Goal: Transaction & Acquisition: Purchase product/service

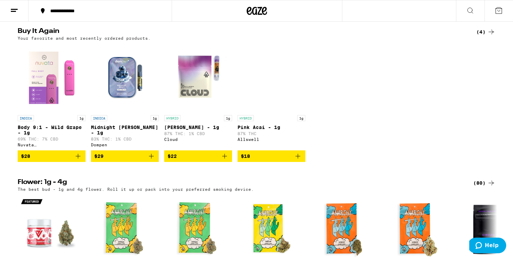
scroll to position [541, 0]
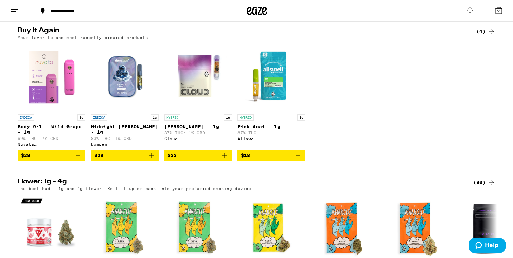
click at [150, 159] on icon "Add to bag" at bounding box center [151, 155] width 8 height 8
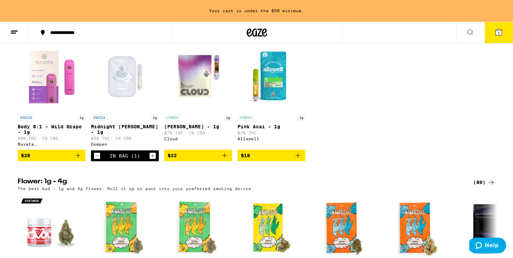
click at [304, 161] on button "$18" at bounding box center [272, 156] width 68 height 12
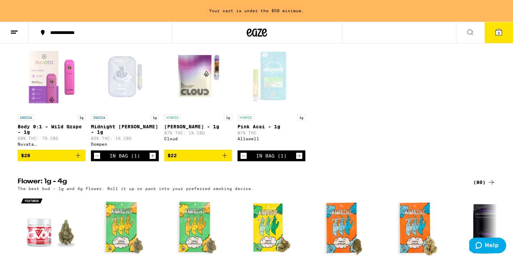
click at [96, 160] on icon "Decrement" at bounding box center [97, 156] width 6 height 8
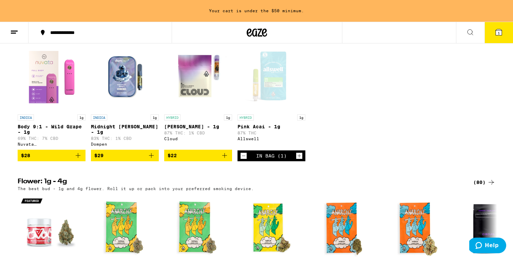
click at [220, 159] on span "$22" at bounding box center [198, 155] width 61 height 8
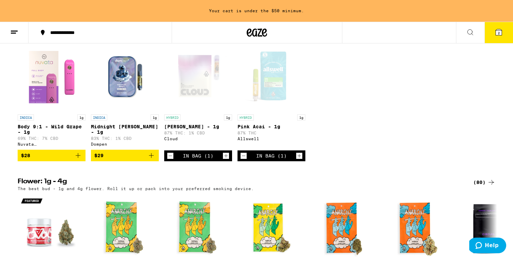
click at [174, 129] on p "[PERSON_NAME] - 1g" at bounding box center [198, 126] width 68 height 5
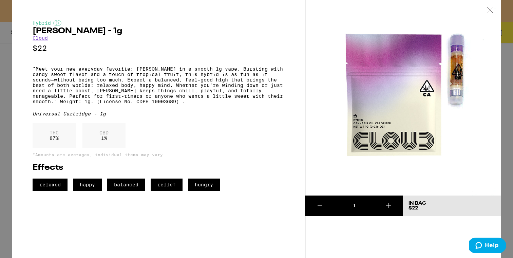
click at [174, 142] on div "THC 87 % CBD 1 %" at bounding box center [159, 137] width 252 height 28
click at [492, 7] on div at bounding box center [490, 10] width 21 height 21
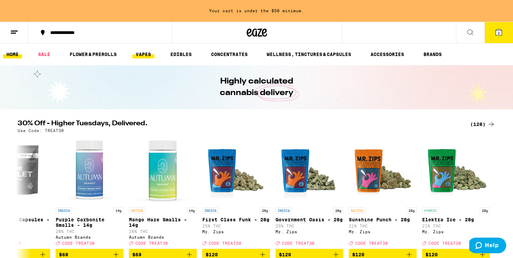
click at [147, 55] on link "VAPES" at bounding box center [143, 54] width 22 height 8
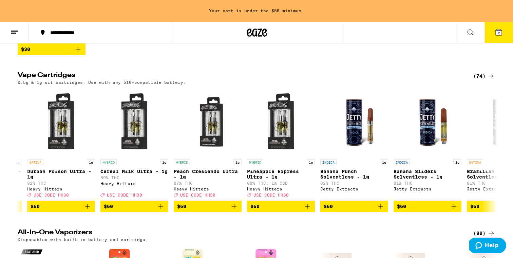
scroll to position [345, 0]
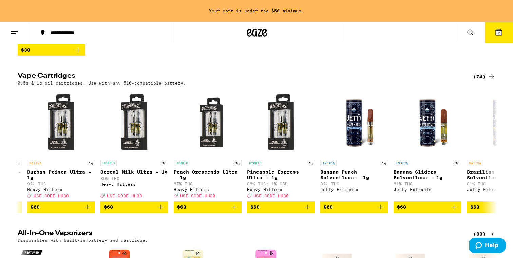
click at [479, 81] on div "(74)" at bounding box center [484, 77] width 22 height 8
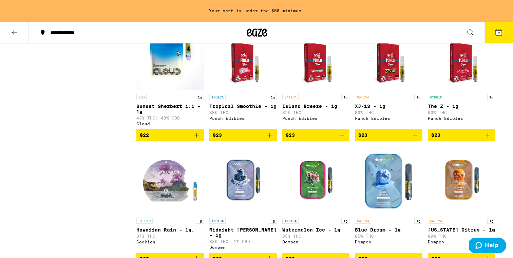
scroll to position [461, 0]
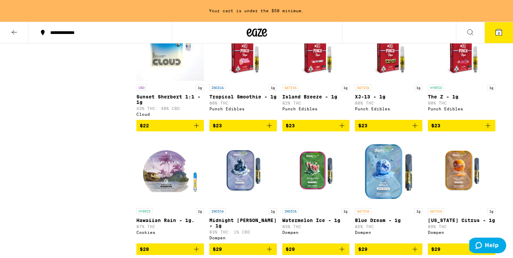
click at [195, 130] on icon "Add to bag" at bounding box center [196, 125] width 8 height 8
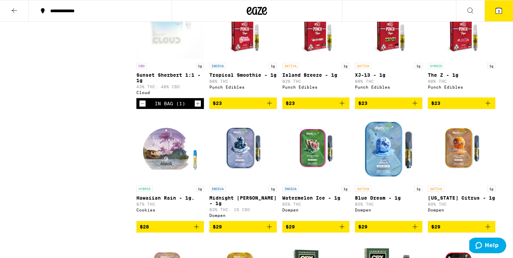
scroll to position [439, 0]
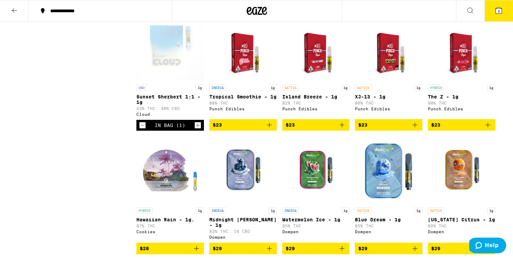
click at [143, 129] on icon "Decrement" at bounding box center [142, 125] width 6 height 8
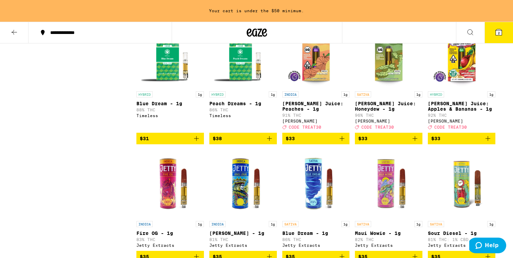
scroll to position [1080, 0]
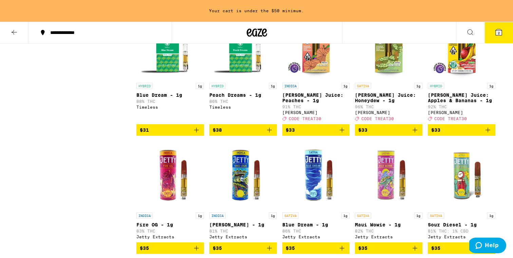
click at [252, 134] on span "$38" at bounding box center [243, 130] width 61 height 8
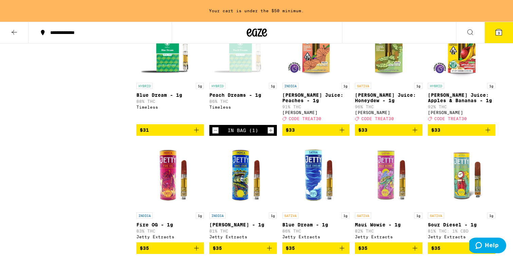
scroll to position [1059, 0]
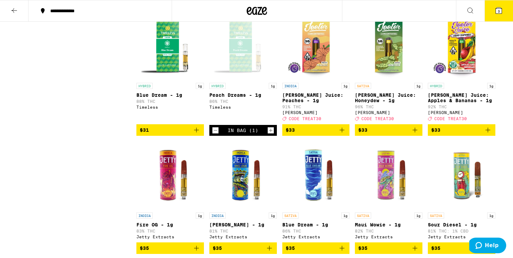
click at [500, 14] on icon at bounding box center [499, 10] width 6 height 6
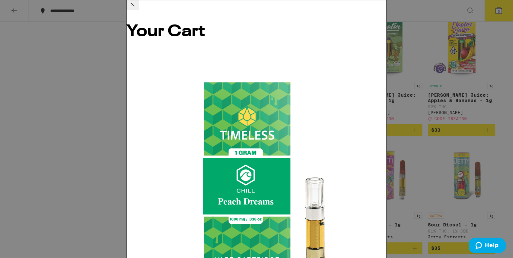
click at [435, 138] on div "Your Cart Peach Dreams - 1g Timeless $38 1 Runtz - 1g Cloud $22 1 Pink Acai - 1…" at bounding box center [256, 129] width 513 height 258
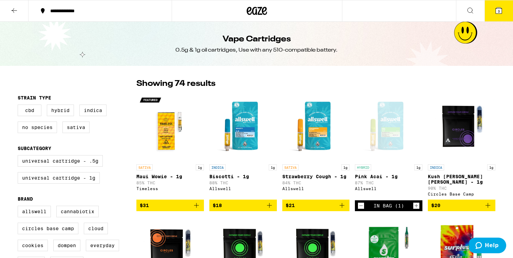
click at [19, 15] on button at bounding box center [14, 10] width 29 height 21
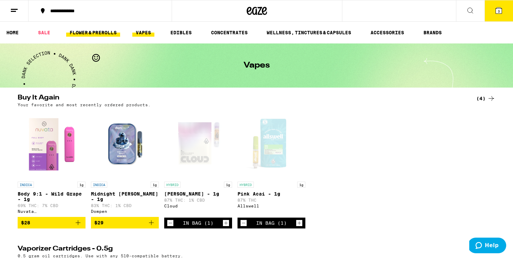
click at [112, 36] on link "FLOWER & PREROLLS" at bounding box center [93, 33] width 54 height 8
click at [106, 32] on link "FLOWER & PREROLLS" at bounding box center [93, 33] width 54 height 8
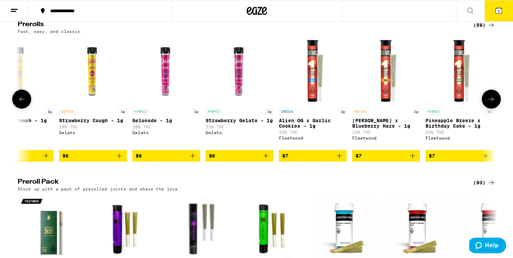
scroll to position [0, 251]
click at [169, 160] on span "$6" at bounding box center [166, 156] width 61 height 8
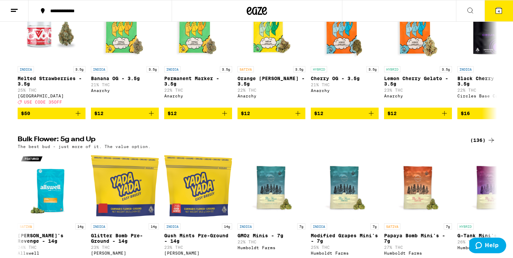
scroll to position [0, 0]
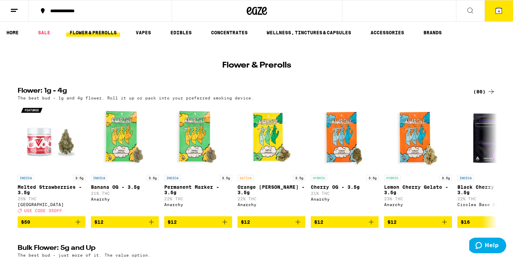
click at [503, 13] on button "4" at bounding box center [499, 10] width 29 height 21
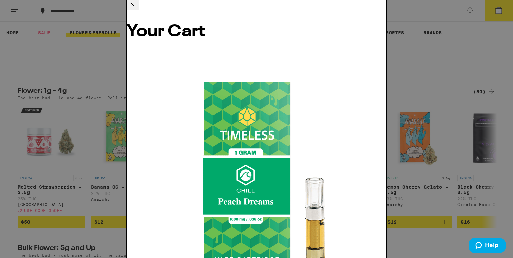
scroll to position [104, 0]
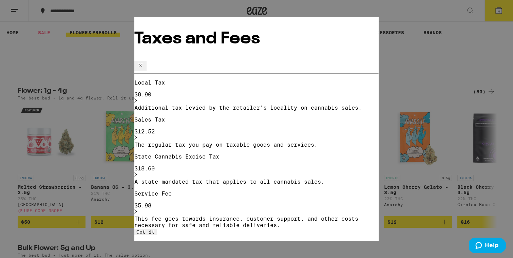
click at [157, 229] on button "Got it" at bounding box center [145, 232] width 22 height 6
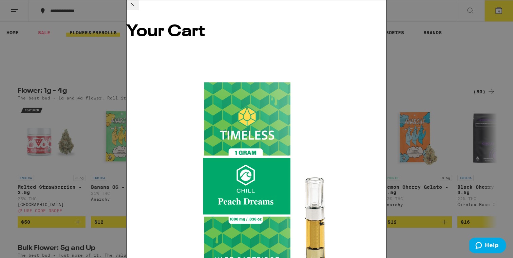
scroll to position [0, 0]
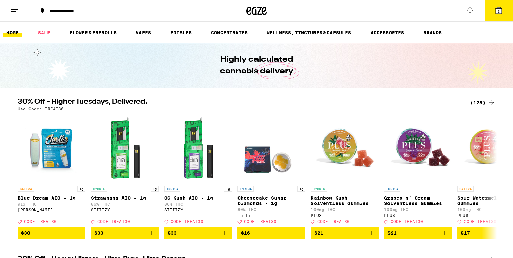
click at [496, 11] on icon at bounding box center [499, 10] width 6 height 6
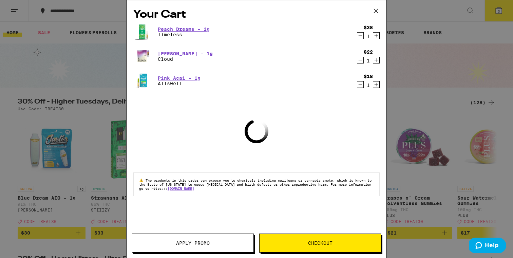
click at [319, 237] on button "Checkout" at bounding box center [320, 242] width 122 height 19
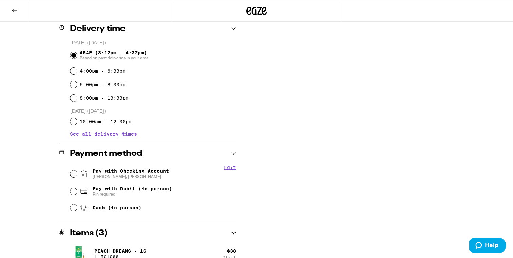
scroll to position [170, 0]
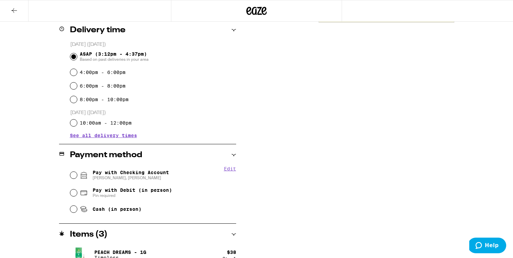
click at [158, 174] on span "Pay with Checking Account CATHERINE SLAVONIA, MARY KELLEY" at bounding box center [131, 175] width 76 height 11
click at [77, 174] on input "Pay with Checking Account CATHERINE SLAVONIA, MARY KELLEY" at bounding box center [73, 175] width 7 height 7
radio input "true"
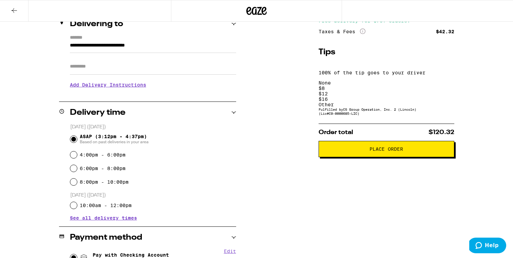
scroll to position [4, 0]
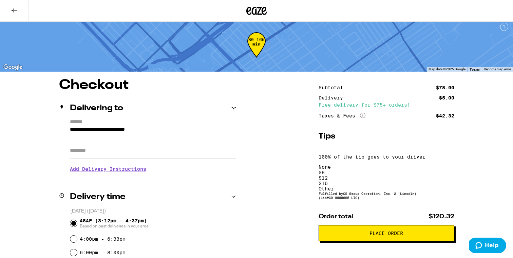
click at [131, 175] on h3 "Add Delivery Instructions" at bounding box center [153, 169] width 166 height 16
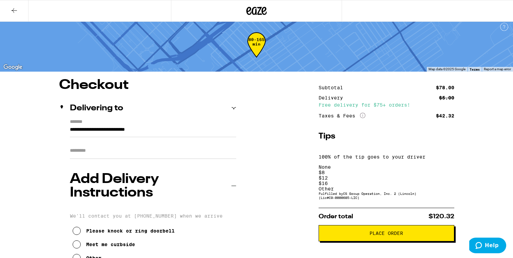
click at [121, 242] on div "Meet me curbside" at bounding box center [110, 244] width 49 height 5
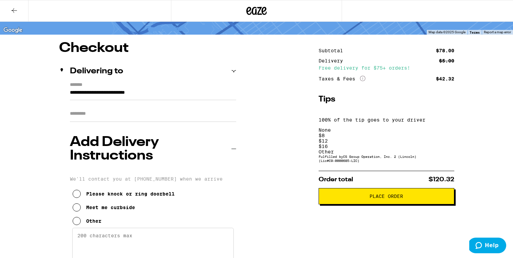
scroll to position [41, 0]
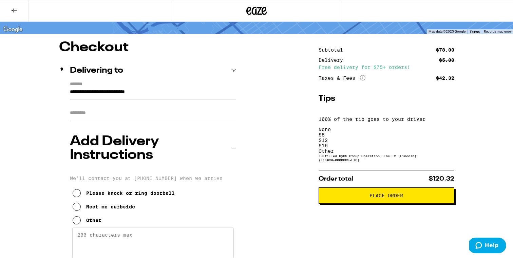
click at [391, 137] on div "$ 12" at bounding box center [387, 139] width 136 height 5
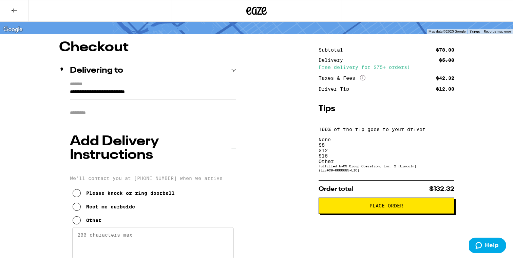
click at [362, 142] on div "$ 8" at bounding box center [387, 144] width 136 height 5
click at [351, 203] on span "Place Order" at bounding box center [386, 205] width 124 height 5
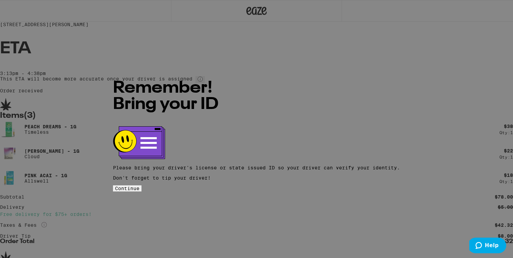
click at [139, 186] on span "Continue" at bounding box center [127, 188] width 24 height 5
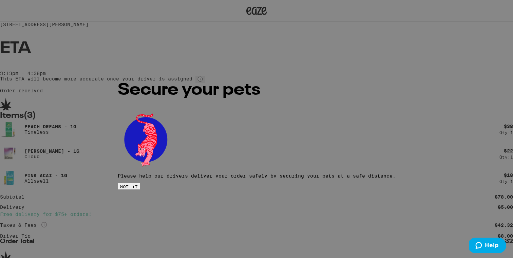
click at [140, 183] on button "Got it" at bounding box center [129, 186] width 22 height 6
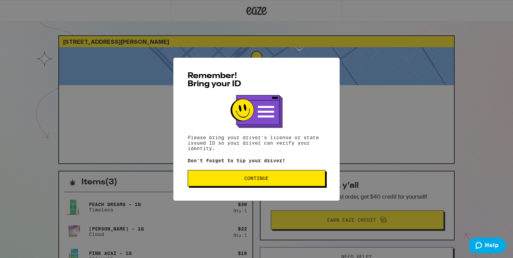
click at [238, 189] on div "Remember! Bring your ID Please bring your driver's license or state issued ID s…" at bounding box center [256, 129] width 166 height 143
click at [238, 175] on button "Continue" at bounding box center [257, 178] width 138 height 16
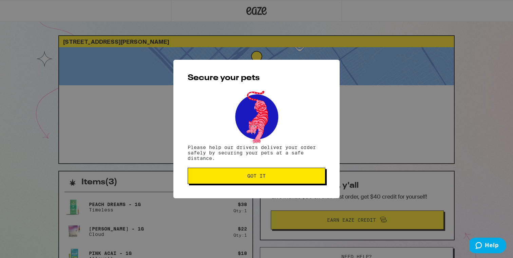
click at [238, 175] on span "Got it" at bounding box center [256, 175] width 126 height 5
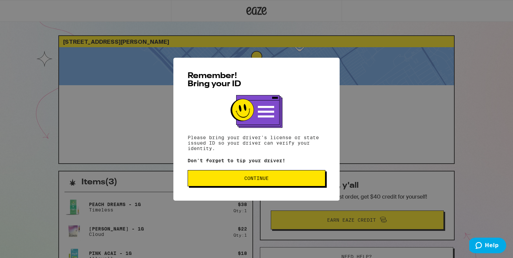
click at [273, 174] on button "Continue" at bounding box center [257, 178] width 138 height 16
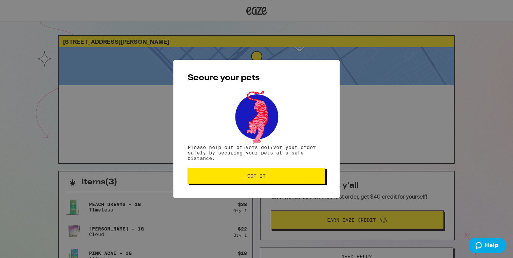
click at [273, 174] on span "Got it" at bounding box center [256, 175] width 126 height 5
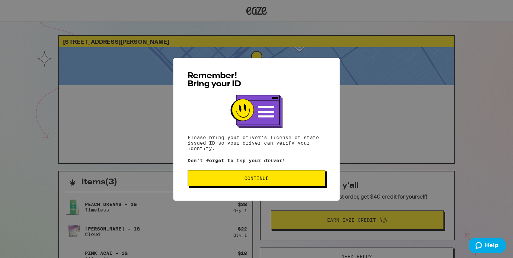
click at [202, 181] on span "Continue" at bounding box center [256, 178] width 126 height 5
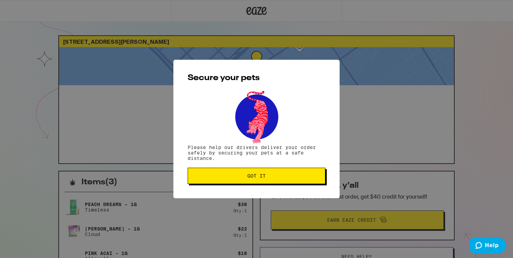
click at [203, 181] on button "Got it" at bounding box center [257, 176] width 138 height 16
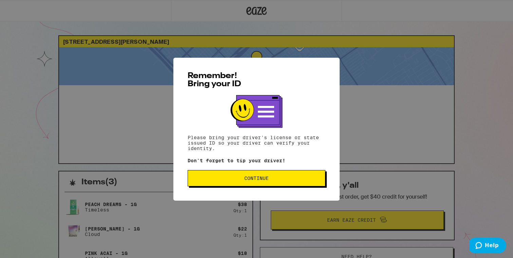
click at [293, 171] on div "Remember! Bring your ID Please bring your driver's license or state issued ID s…" at bounding box center [256, 129] width 166 height 143
click at [293, 174] on button "Continue" at bounding box center [257, 178] width 138 height 16
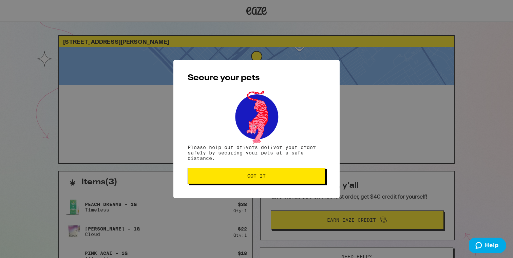
click at [293, 172] on button "Got it" at bounding box center [257, 176] width 138 height 16
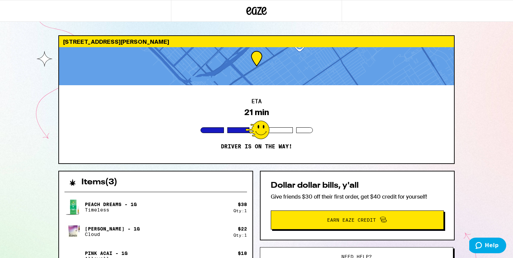
drag, startPoint x: 288, startPoint y: 74, endPoint x: 281, endPoint y: 83, distance: 11.1
click at [281, 83] on div at bounding box center [256, 66] width 395 height 38
click at [287, 73] on div at bounding box center [256, 66] width 395 height 38
drag, startPoint x: 313, startPoint y: 62, endPoint x: 278, endPoint y: 81, distance: 39.3
click at [278, 81] on div at bounding box center [256, 66] width 395 height 38
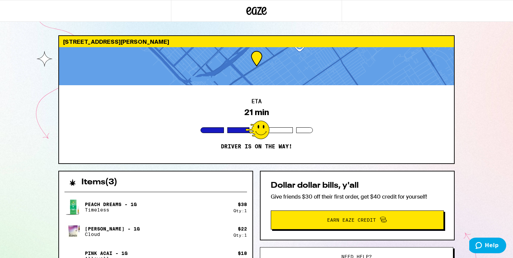
click at [300, 49] on div at bounding box center [256, 66] width 395 height 38
click at [255, 56] on div at bounding box center [256, 66] width 395 height 38
drag, startPoint x: 255, startPoint y: 56, endPoint x: 248, endPoint y: 63, distance: 10.1
click at [248, 63] on div at bounding box center [256, 66] width 395 height 38
click at [275, 49] on div at bounding box center [256, 66] width 395 height 38
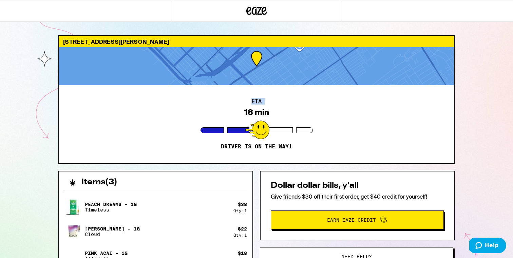
drag, startPoint x: 278, startPoint y: 64, endPoint x: 231, endPoint y: 96, distance: 56.7
click at [231, 96] on div "1031 Pico Blvd Santa Monica 90405 ETA 18 min Driver is on the way!" at bounding box center [256, 99] width 396 height 129
click at [299, 103] on div "ETA 18 min Driver is on the way!" at bounding box center [256, 124] width 395 height 78
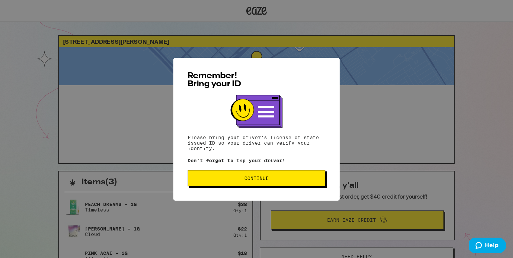
click at [238, 180] on span "Continue" at bounding box center [256, 178] width 126 height 5
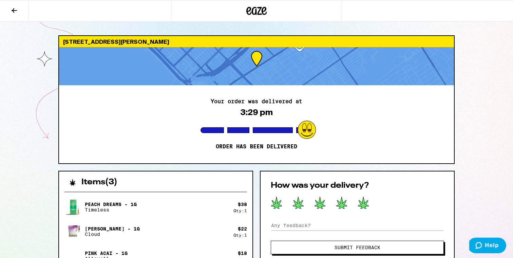
click at [365, 202] on icon at bounding box center [363, 203] width 11 height 12
